Goal: Transaction & Acquisition: Purchase product/service

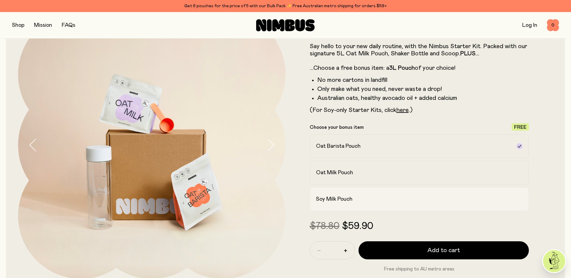
scroll to position [60, 0]
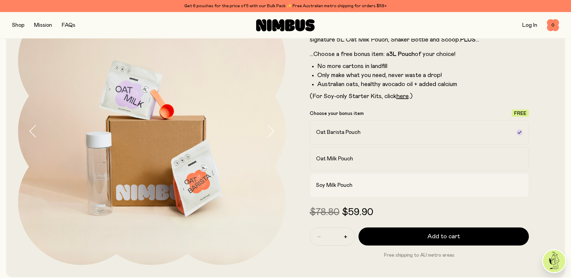
click at [391, 185] on div "Soy Milk Pouch" at bounding box center [414, 185] width 196 height 7
click at [388, 159] on div "Oat Milk Pouch" at bounding box center [414, 158] width 196 height 7
click at [389, 132] on div "Oat Barista Pouch" at bounding box center [414, 132] width 196 height 7
click at [388, 158] on div "Oat Milk Pouch" at bounding box center [414, 158] width 196 height 7
click at [385, 187] on div "Soy Milk Pouch" at bounding box center [414, 185] width 196 height 7
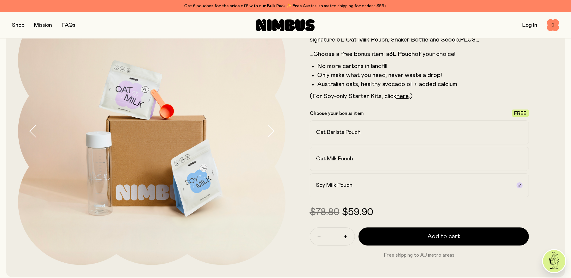
click at [268, 134] on icon "button" at bounding box center [270, 131] width 8 height 13
click at [22, 25] on button "button" at bounding box center [18, 25] width 12 height 8
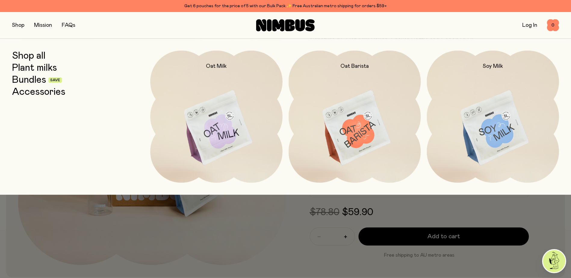
click at [49, 26] on link "Mission" at bounding box center [43, 25] width 18 height 5
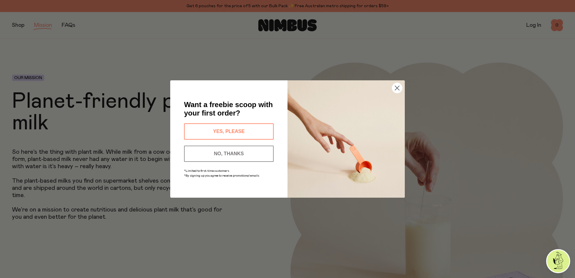
click at [230, 130] on button "YES, PLEASE" at bounding box center [229, 131] width 90 height 16
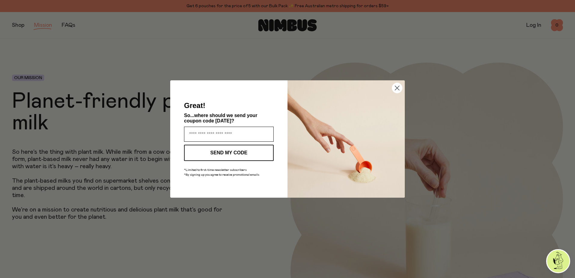
click at [230, 130] on input "Enter your email address" at bounding box center [229, 134] width 90 height 15
type input "**********"
click at [229, 148] on button "SEND MY CODE" at bounding box center [229, 153] width 90 height 16
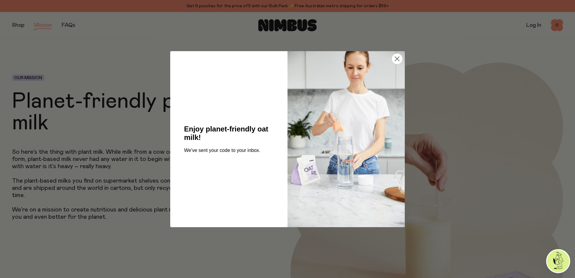
click at [398, 60] on circle "Close dialog" at bounding box center [397, 59] width 10 height 10
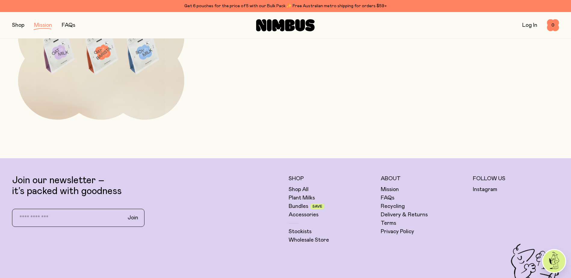
scroll to position [1354, 0]
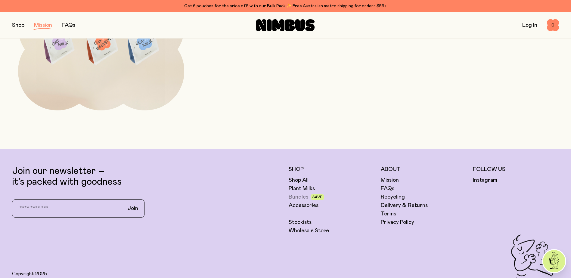
click at [295, 196] on link "Bundles" at bounding box center [299, 197] width 20 height 7
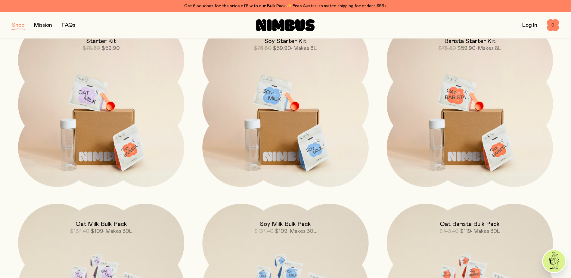
scroll to position [90, 0]
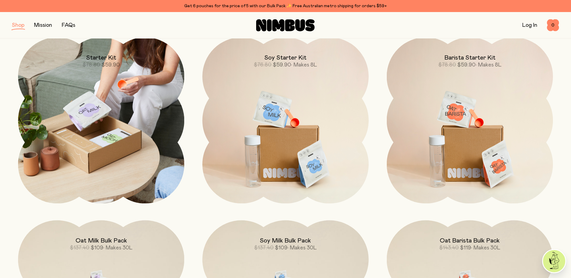
click at [89, 104] on img at bounding box center [101, 120] width 166 height 166
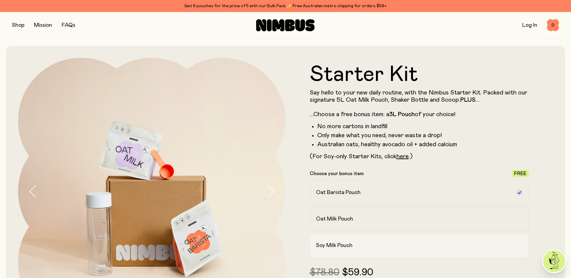
click at [322, 246] on h2 "Soy Milk Pouch" at bounding box center [334, 245] width 36 height 7
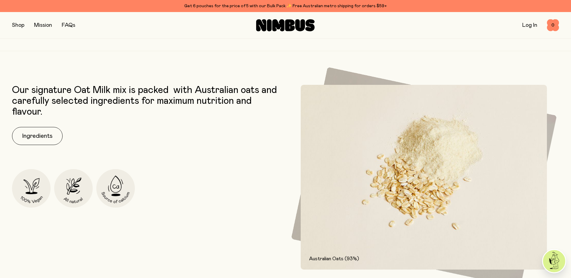
scroll to position [873, 0]
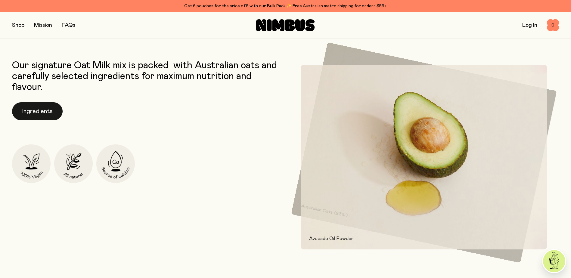
click at [33, 116] on button "Ingredients" at bounding box center [37, 111] width 51 height 18
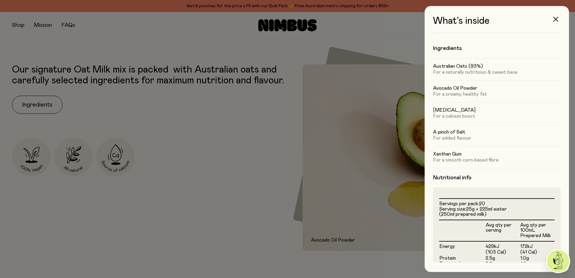
scroll to position [117, 0]
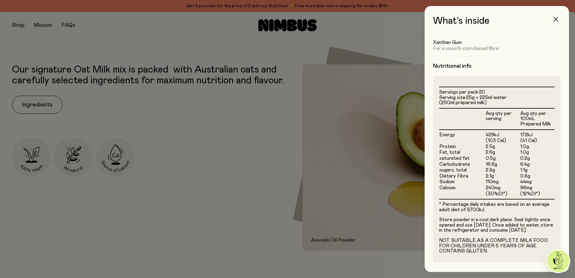
click at [554, 20] on icon "button" at bounding box center [556, 19] width 5 height 5
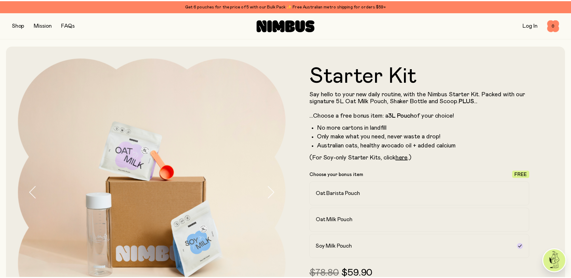
scroll to position [873, 0]
